Goal: Task Accomplishment & Management: Use online tool/utility

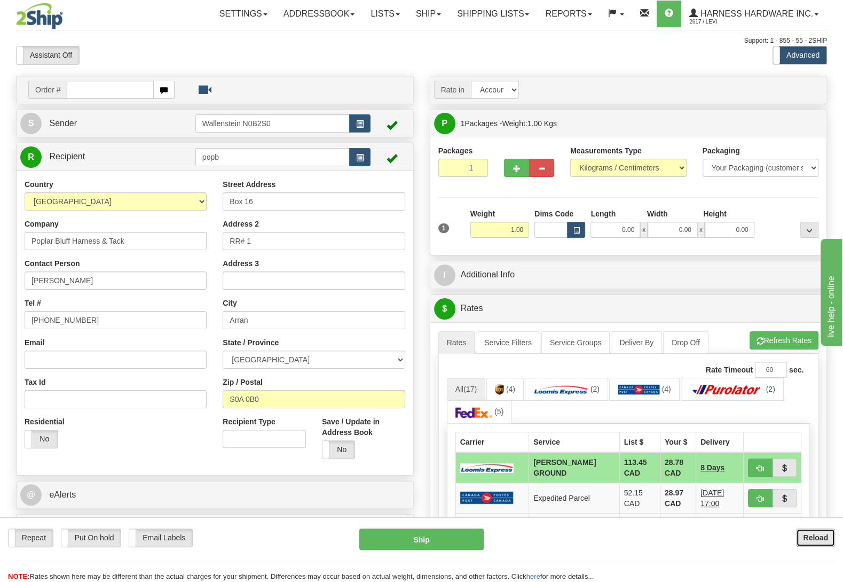
click at [833, 541] on button "Reload" at bounding box center [815, 537] width 39 height 18
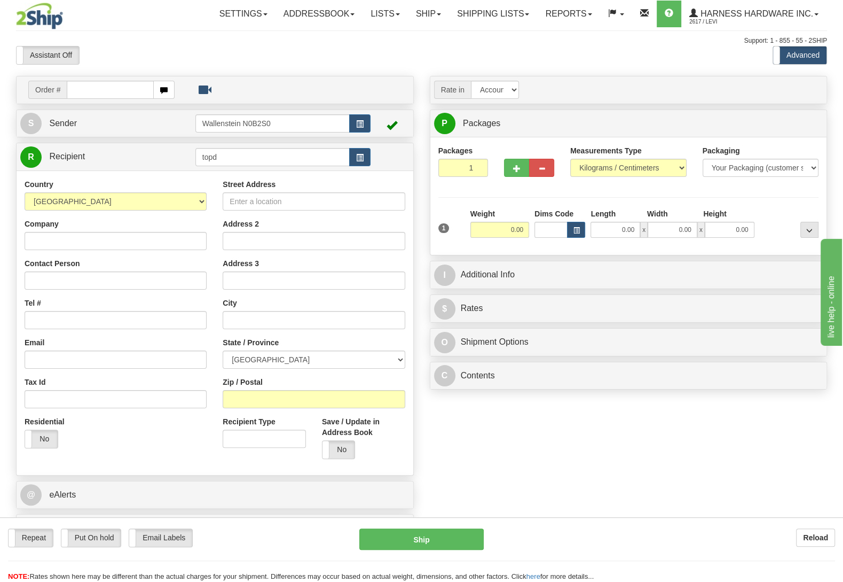
type input "topd"
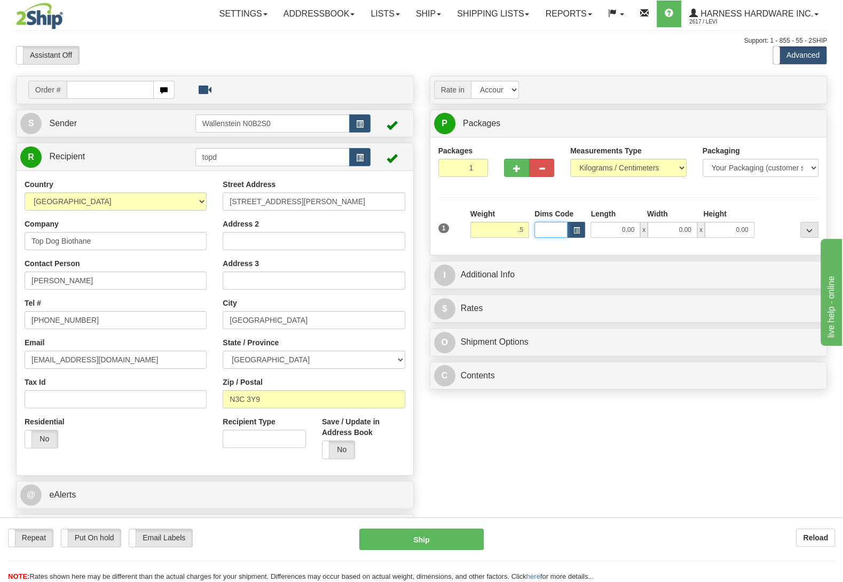
type input "0.50"
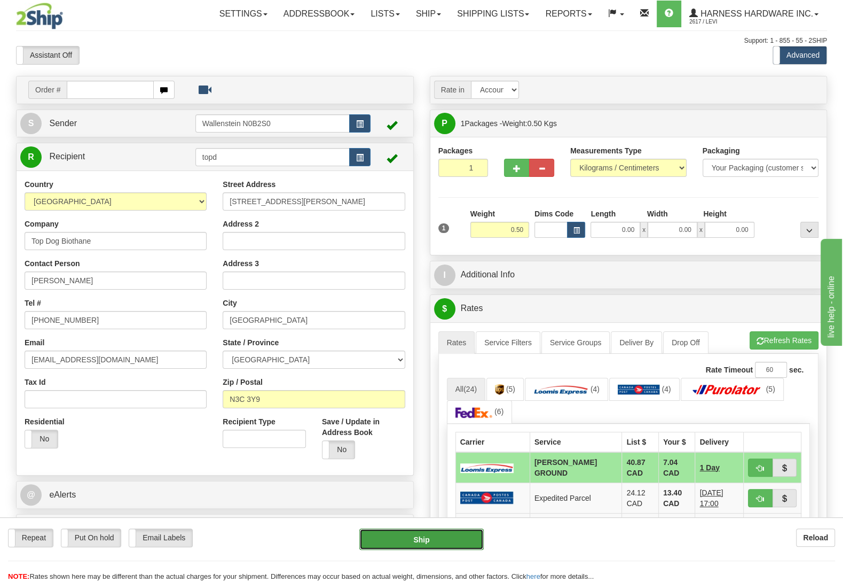
click at [424, 542] on button "Ship" at bounding box center [422, 538] width 124 height 21
type input "DD"
